Goal: Task Accomplishment & Management: Manage account settings

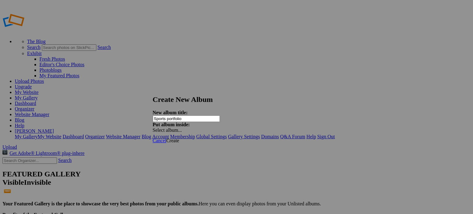
type input "Sports portfolio"
click at [179, 138] on span "Create" at bounding box center [172, 140] width 13 height 5
